Goal: Navigation & Orientation: Find specific page/section

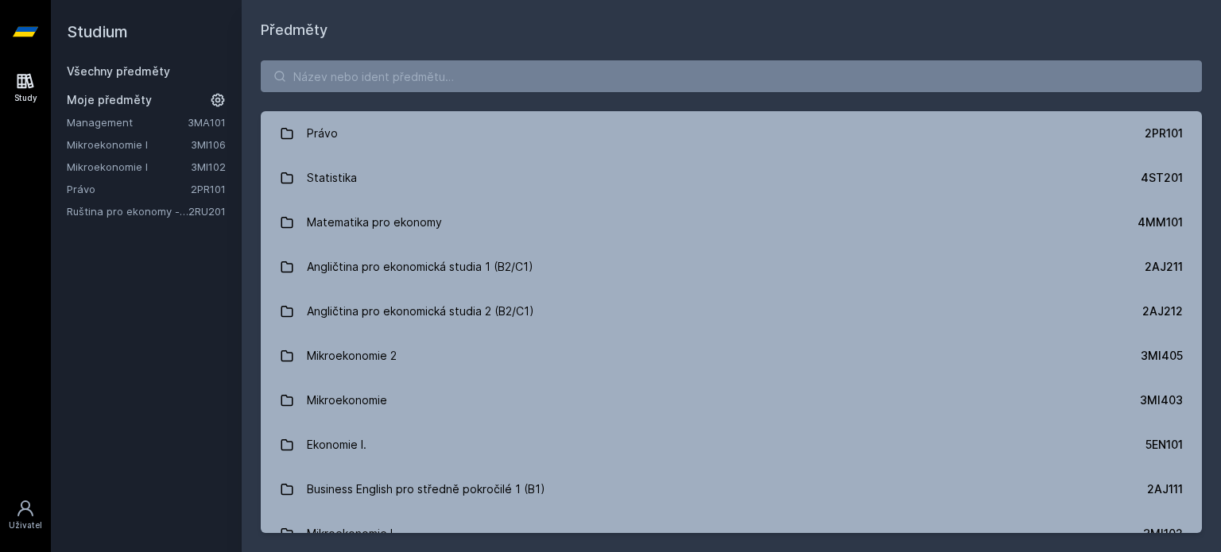
click at [157, 165] on link "Mikroekonomie I" at bounding box center [129, 167] width 124 height 16
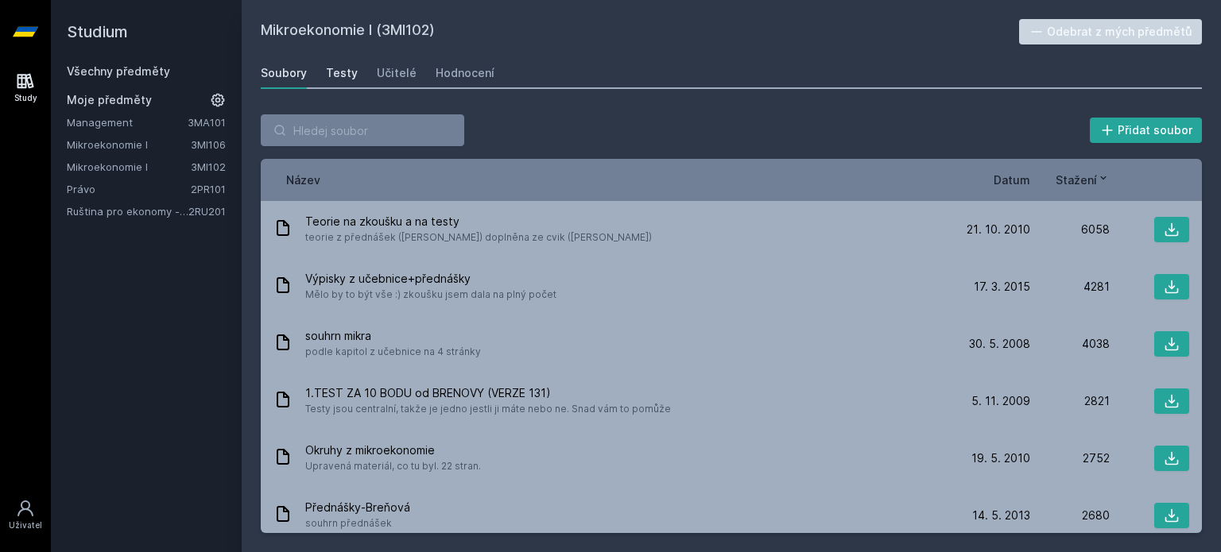
click at [331, 75] on div "Testy" at bounding box center [342, 73] width 32 height 16
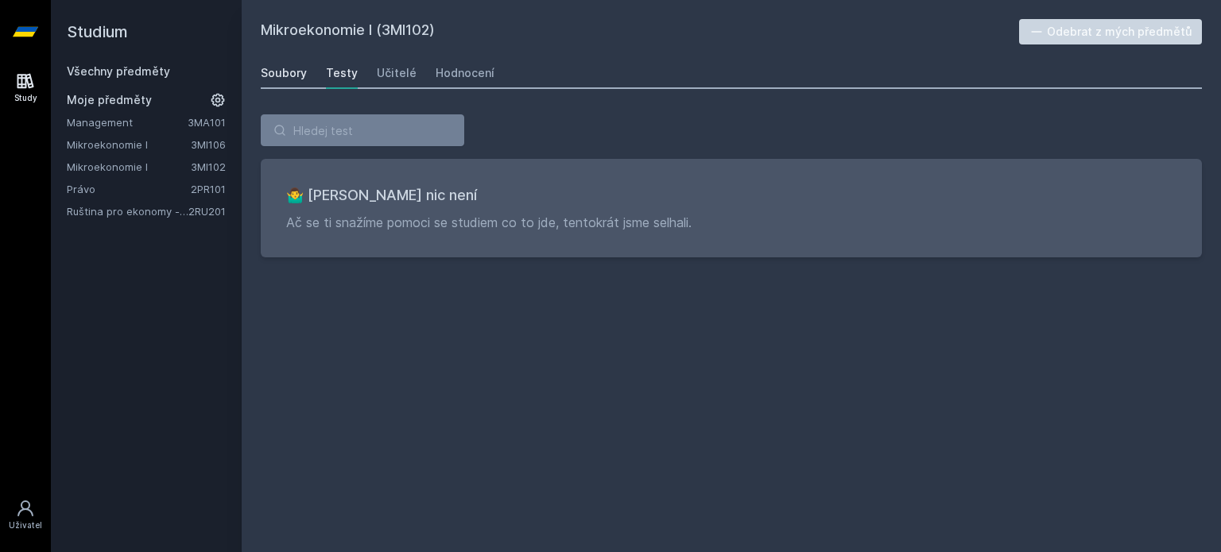
click at [271, 82] on link "Soubory" at bounding box center [284, 73] width 46 height 32
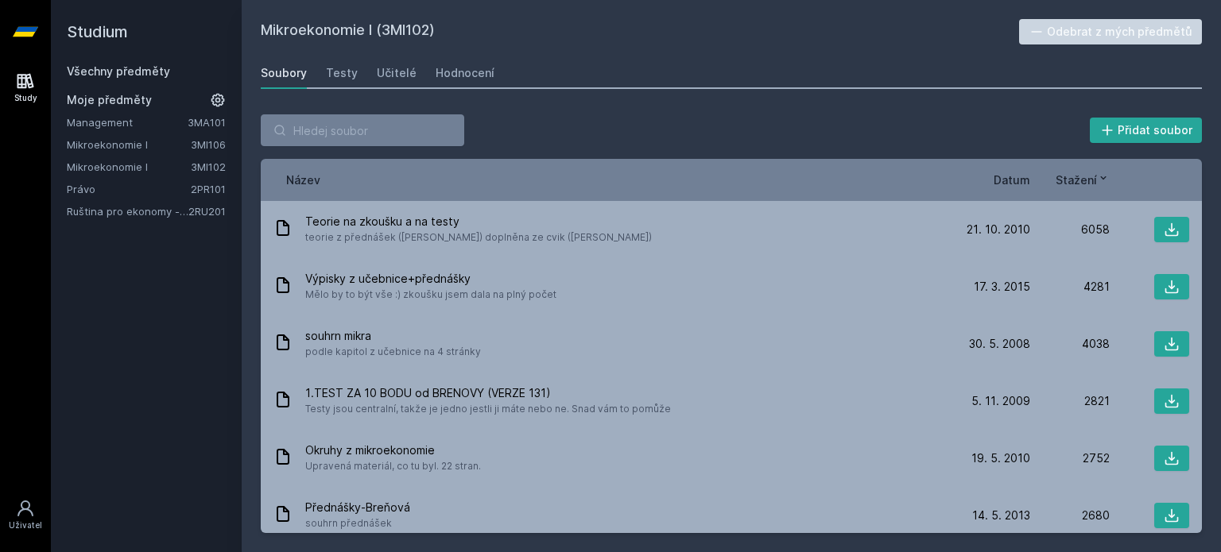
click at [518, 136] on div "Přidat soubor" at bounding box center [731, 130] width 941 height 32
drag, startPoint x: 927, startPoint y: 132, endPoint x: 1001, endPoint y: 165, distance: 81.1
click at [1001, 165] on div "Přidat soubor Řazení: Název Datum Stažení Název Datum Stažení Teorie na zkoušku…" at bounding box center [731, 323] width 941 height 419
click at [1010, 177] on span "Datum" at bounding box center [1011, 180] width 37 height 17
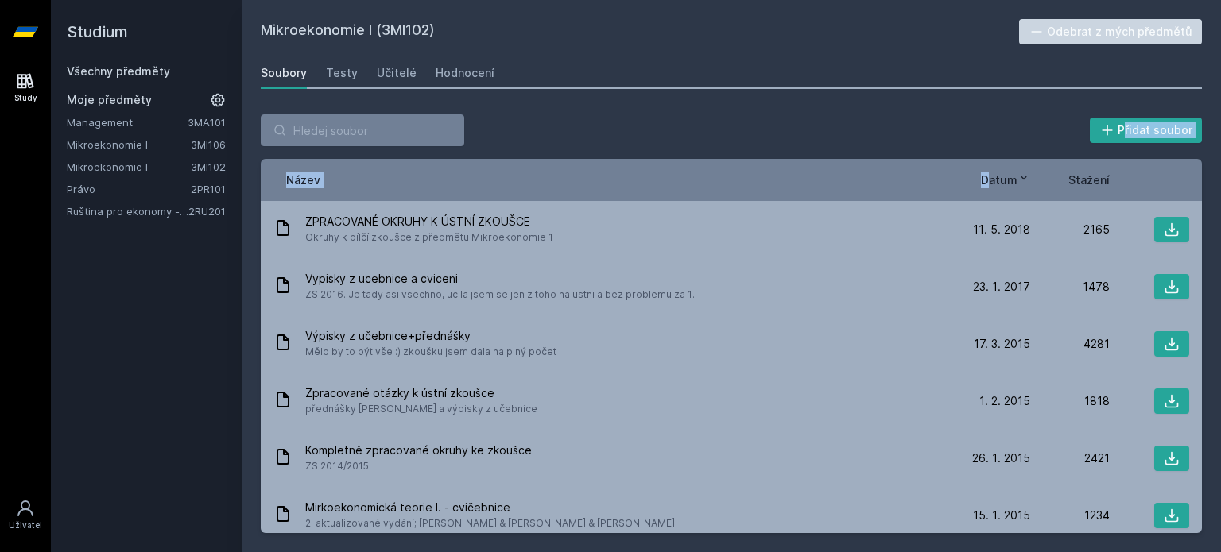
click at [1010, 177] on span "Datum" at bounding box center [999, 180] width 37 height 17
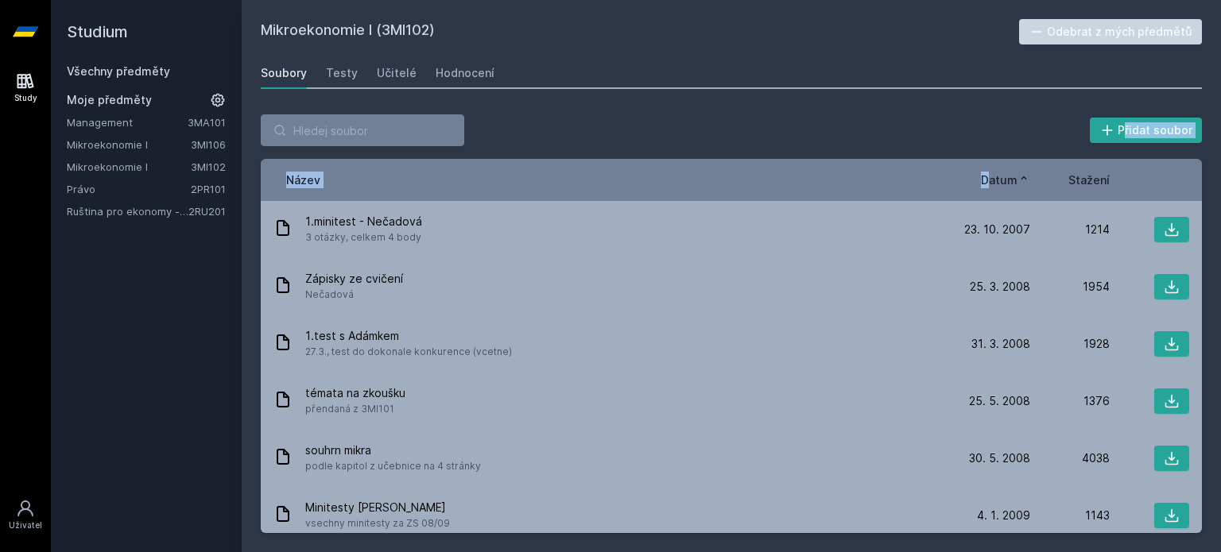
click at [1010, 177] on span "Datum" at bounding box center [999, 180] width 37 height 17
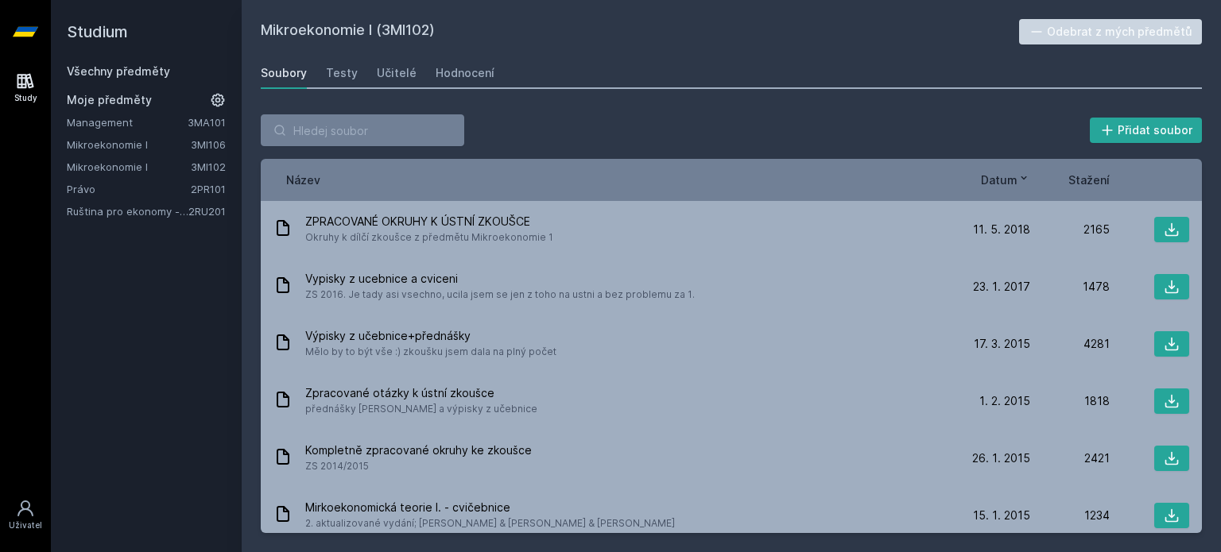
click at [926, 126] on div "Přidat soubor" at bounding box center [731, 130] width 941 height 32
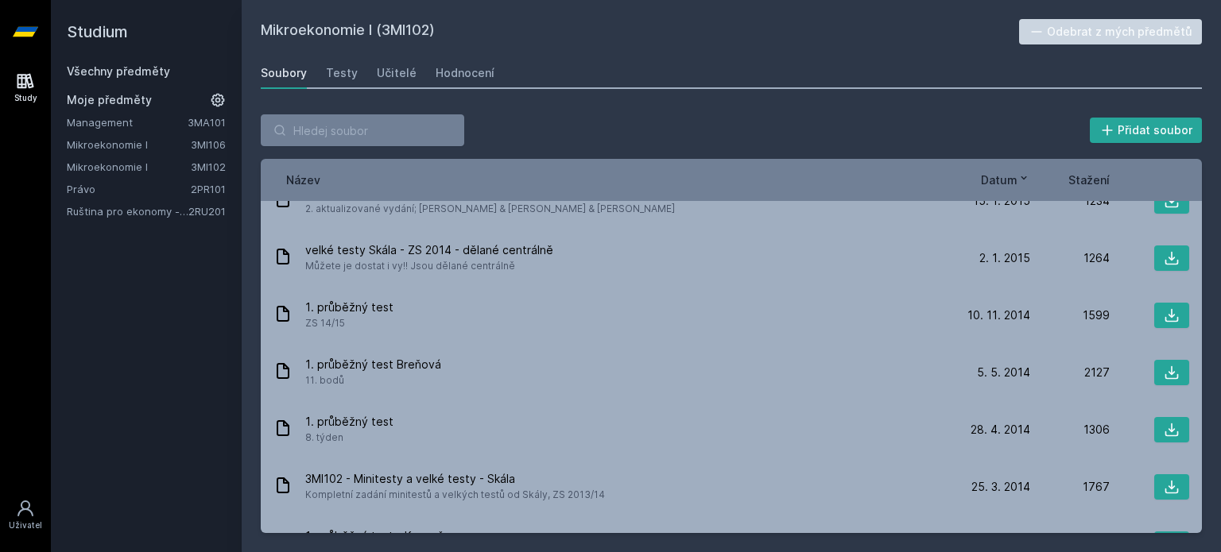
scroll to position [318, 0]
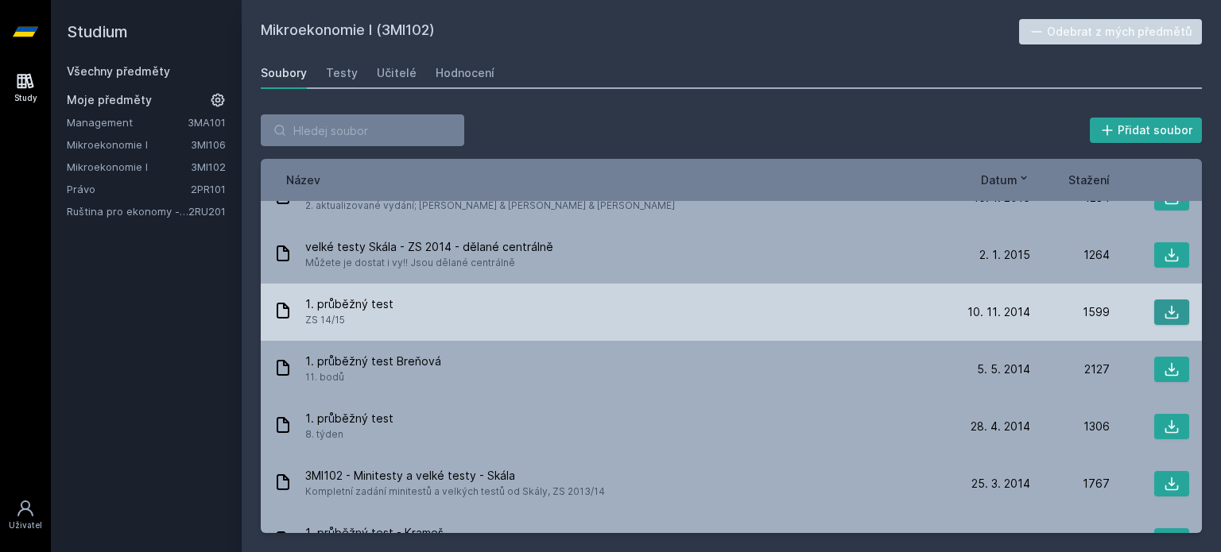
click at [1168, 301] on button at bounding box center [1171, 312] width 35 height 25
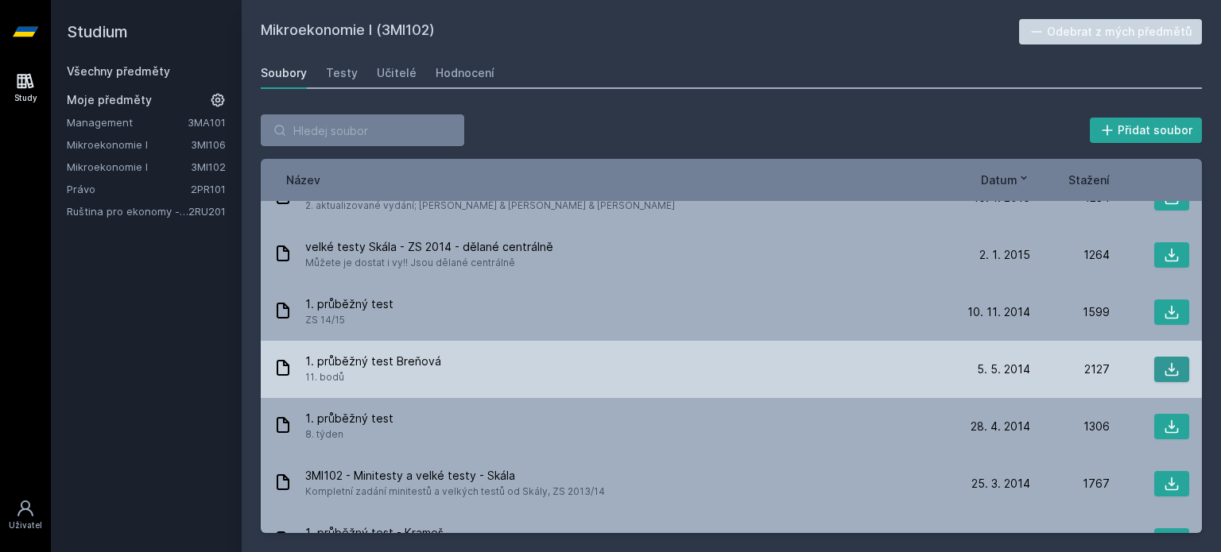
click at [1165, 373] on icon at bounding box center [1171, 370] width 16 height 16
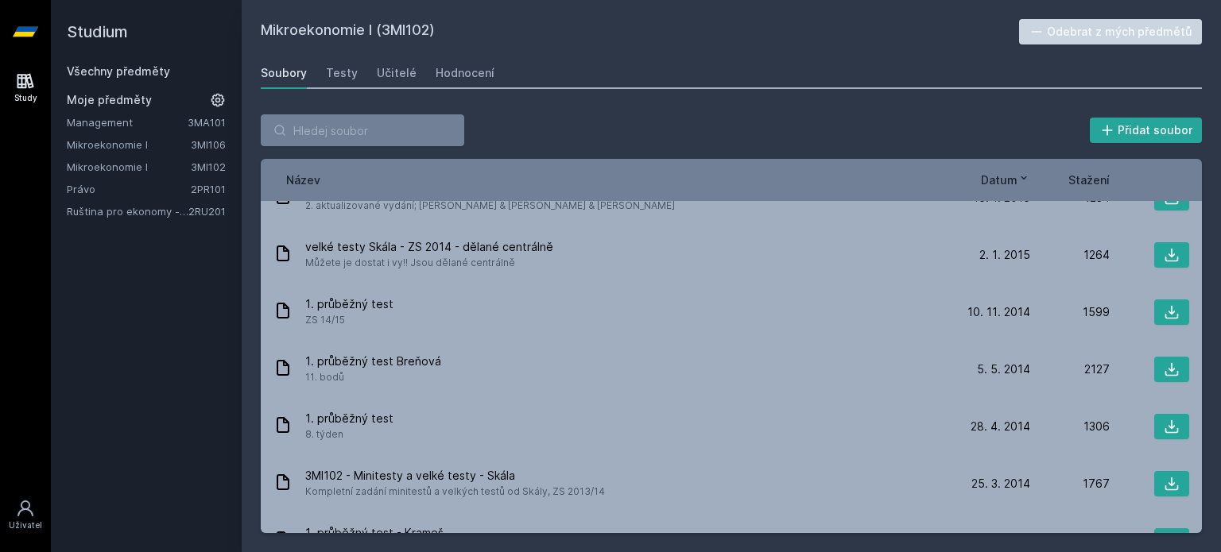
scroll to position [27, 0]
